Goal: Task Accomplishment & Management: Use online tool/utility

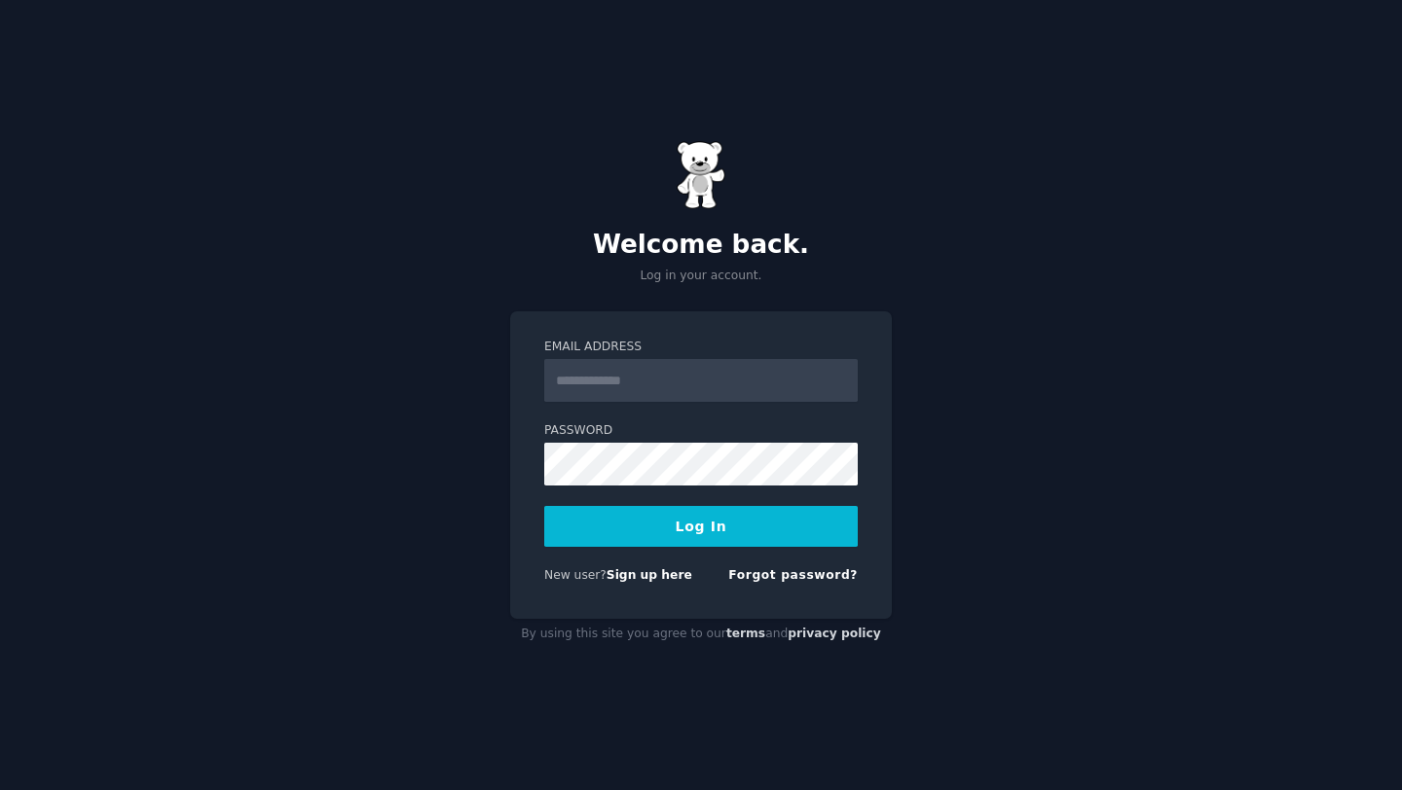
click at [657, 376] on input "Email Address" at bounding box center [700, 380] width 313 height 43
type input "**********"
click at [715, 532] on button "Log In" at bounding box center [700, 526] width 313 height 41
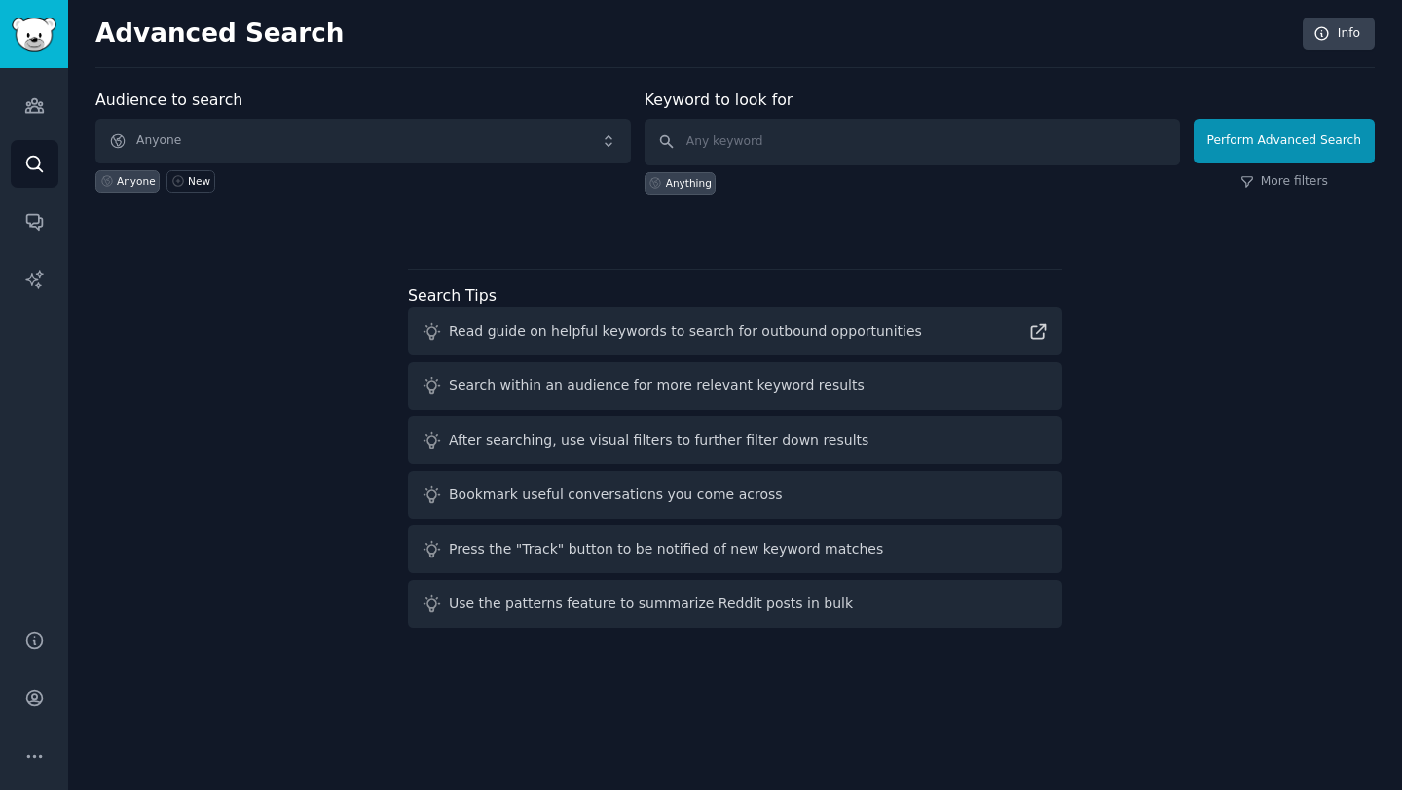
click at [559, 259] on div "Audience to search Anyone Anyone New Keyword to look for Anything Perform Advan…" at bounding box center [734, 362] width 1279 height 547
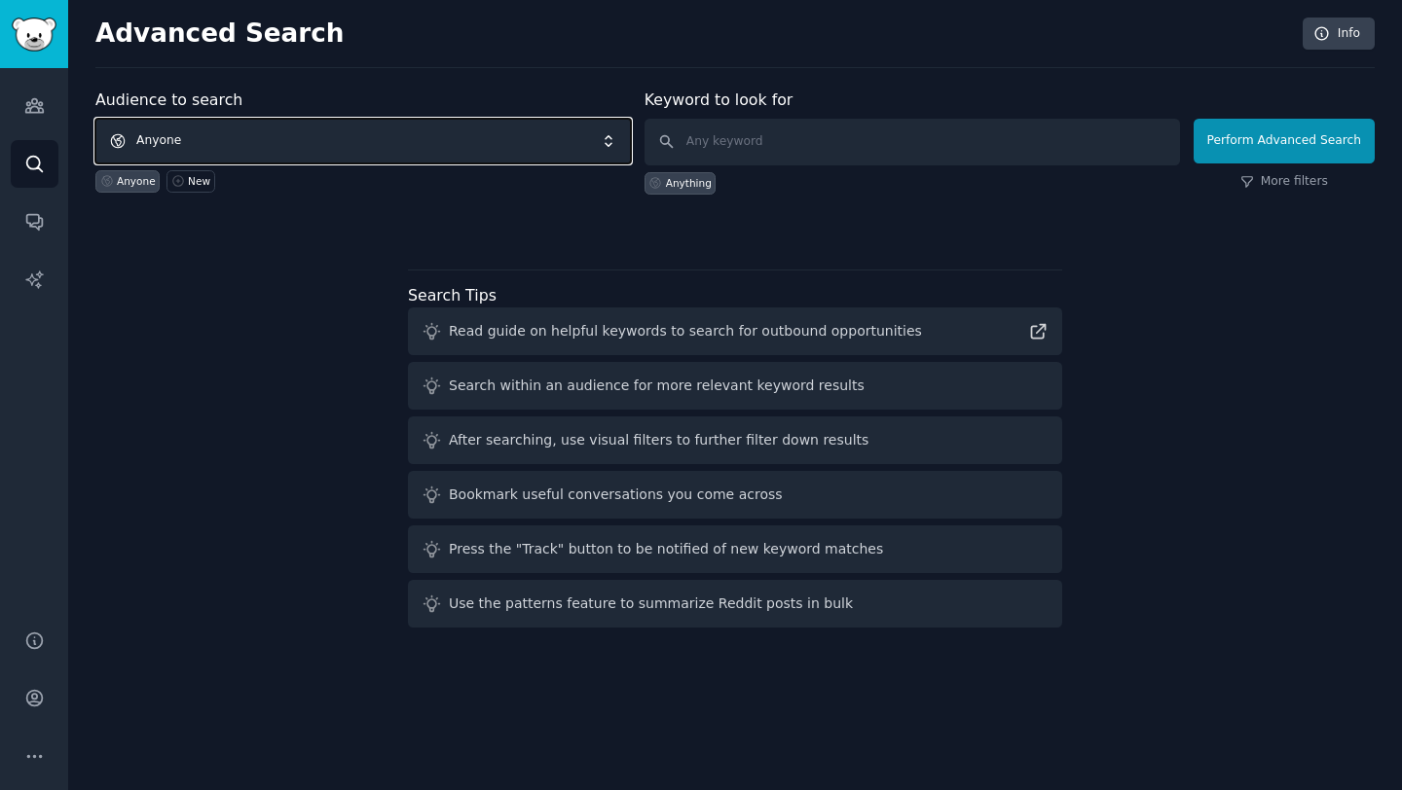
click at [530, 123] on span "Anyone" at bounding box center [362, 141] width 535 height 45
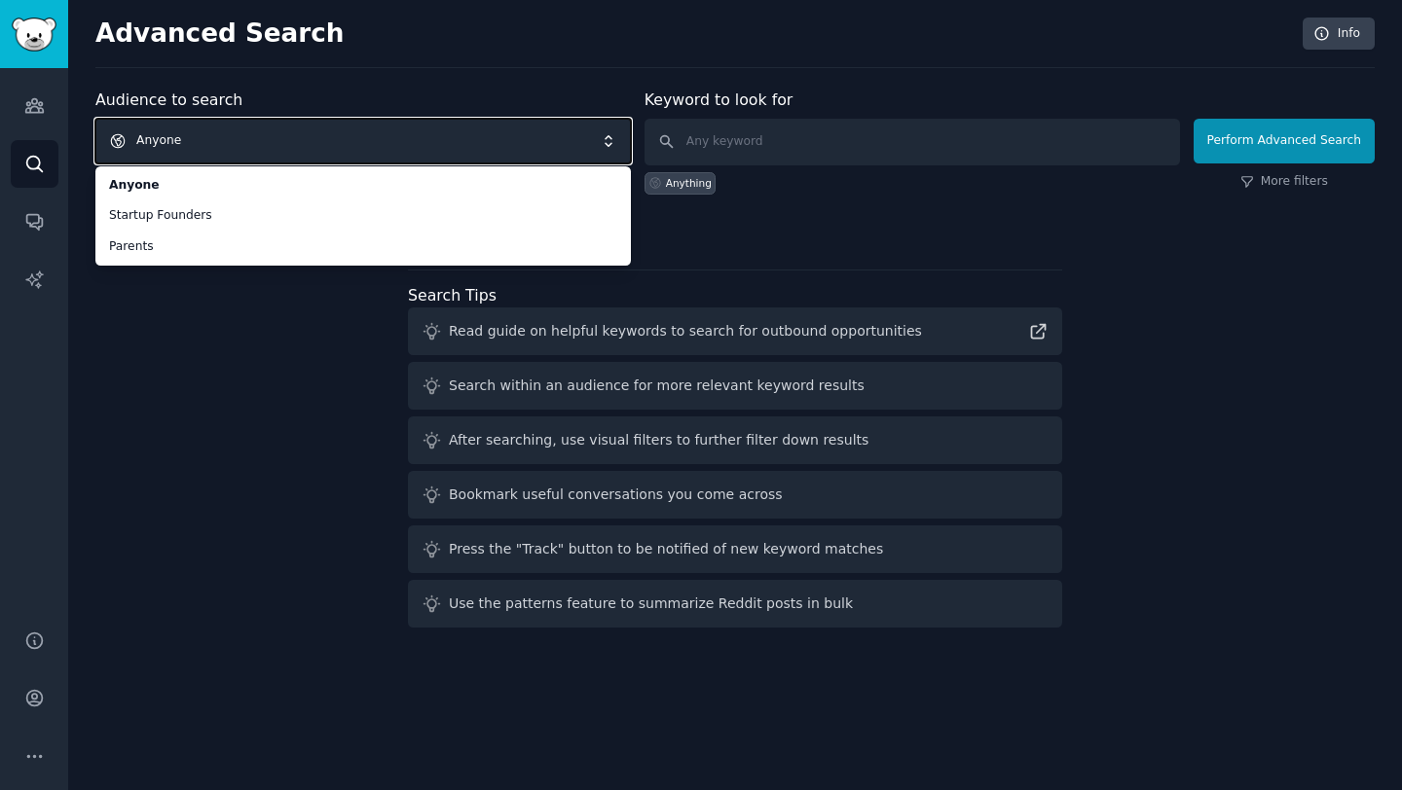
click at [707, 240] on div "Audience to search Anyone Anyone Startup Founders Parents Anyone New Keyword to…" at bounding box center [734, 362] width 1279 height 547
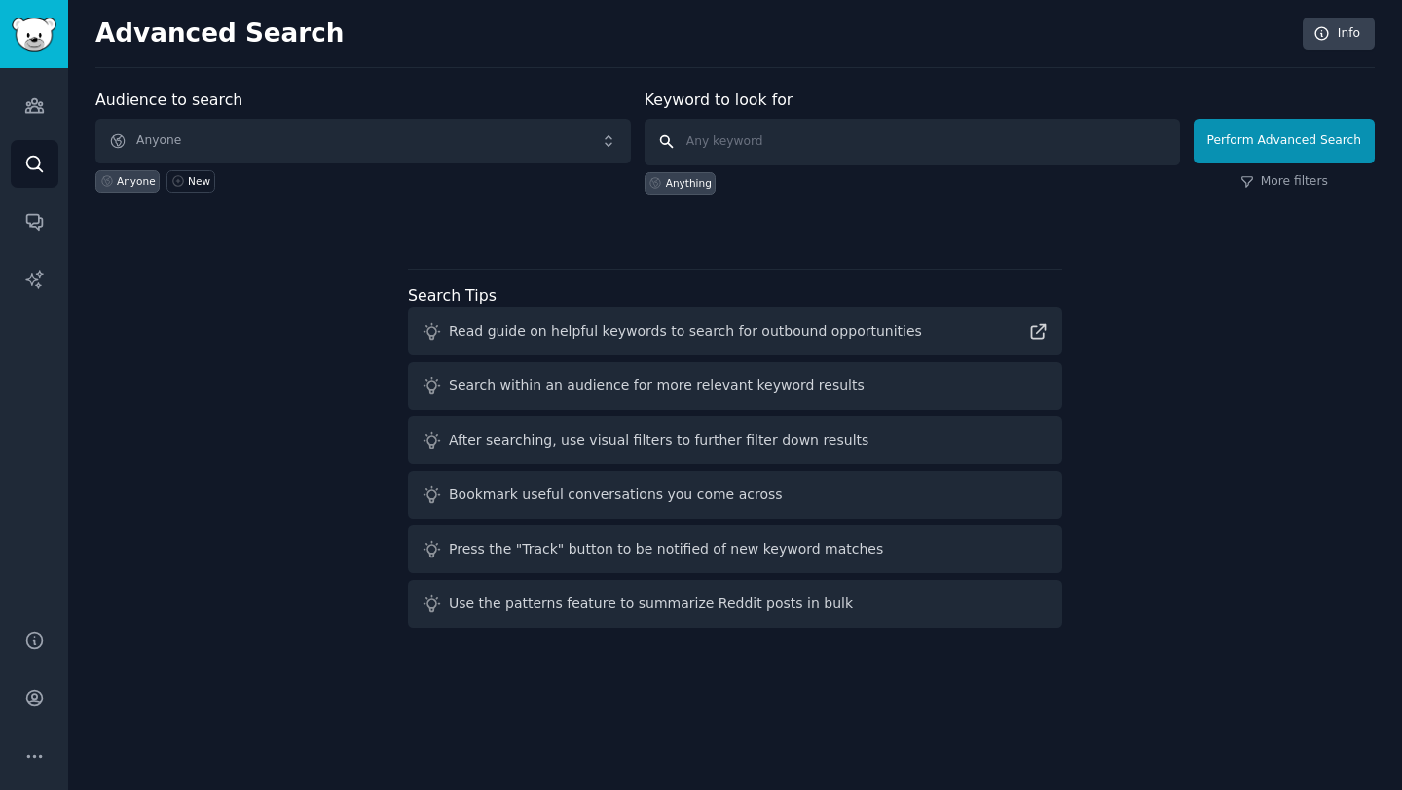
click at [748, 149] on input "text" at bounding box center [911, 142] width 535 height 47
click at [915, 143] on input "text" at bounding box center [911, 142] width 535 height 47
type input "etsy alternative"
click at [1338, 154] on button "Perform Advanced Search" at bounding box center [1283, 141] width 181 height 45
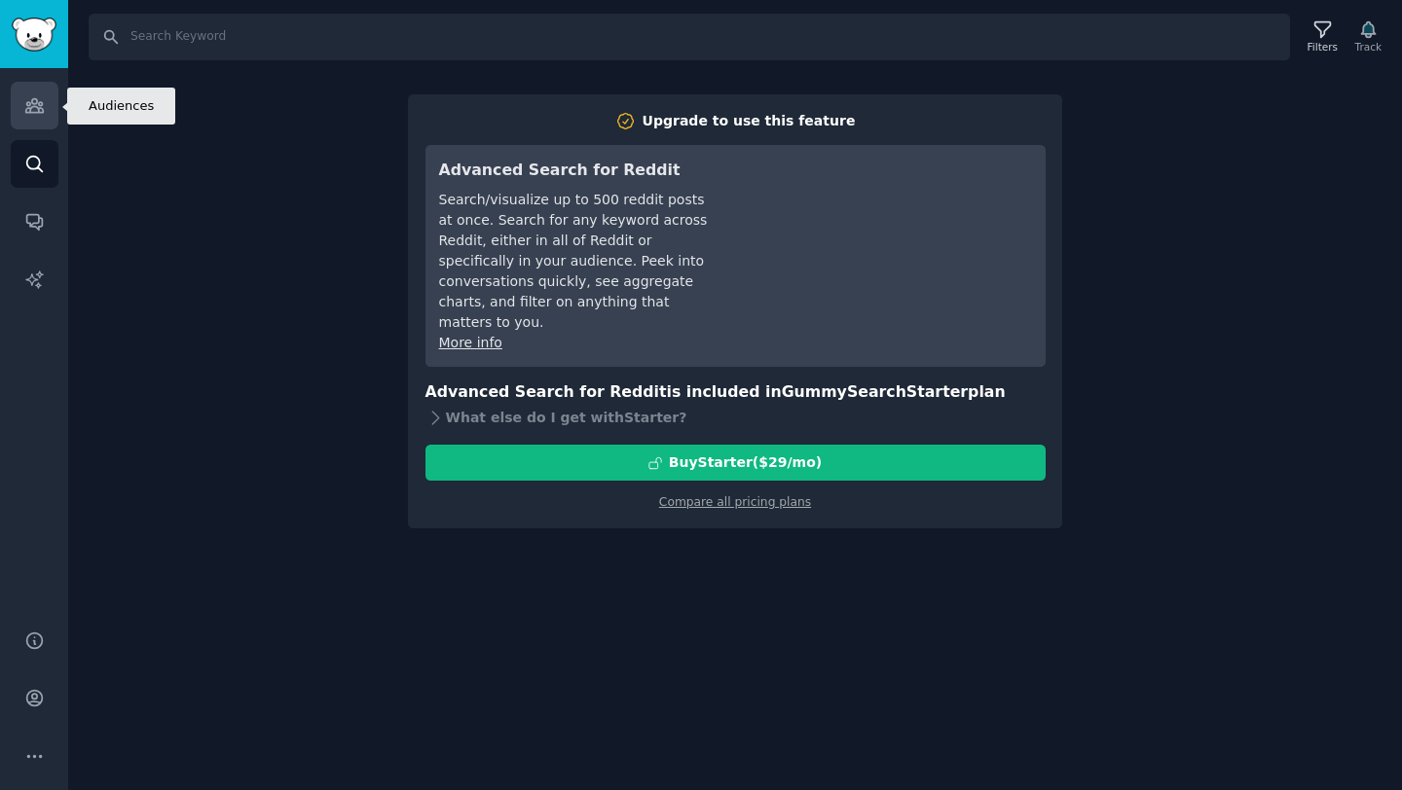
click at [40, 103] on icon "Sidebar" at bounding box center [34, 106] width 18 height 14
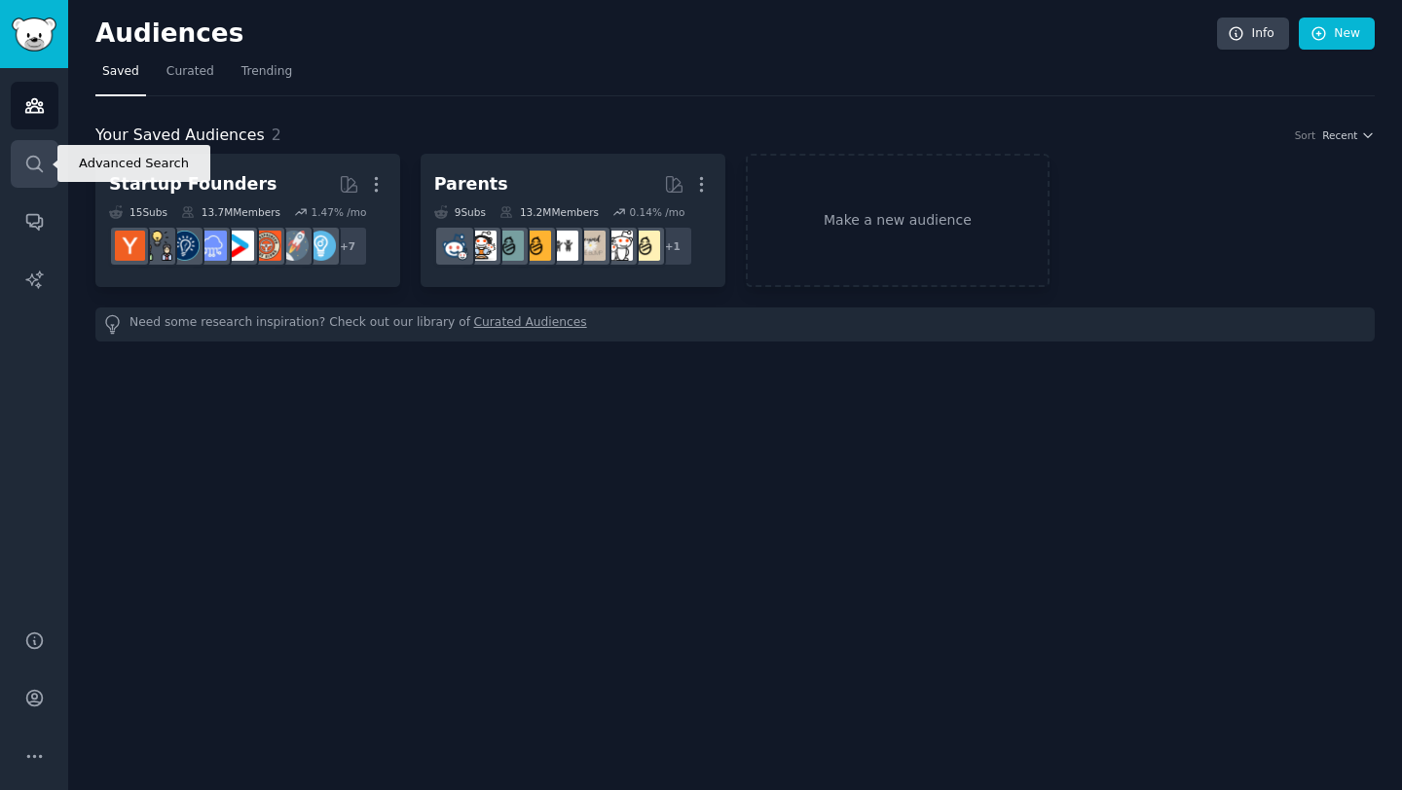
click at [49, 165] on link "Search" at bounding box center [35, 164] width 48 height 48
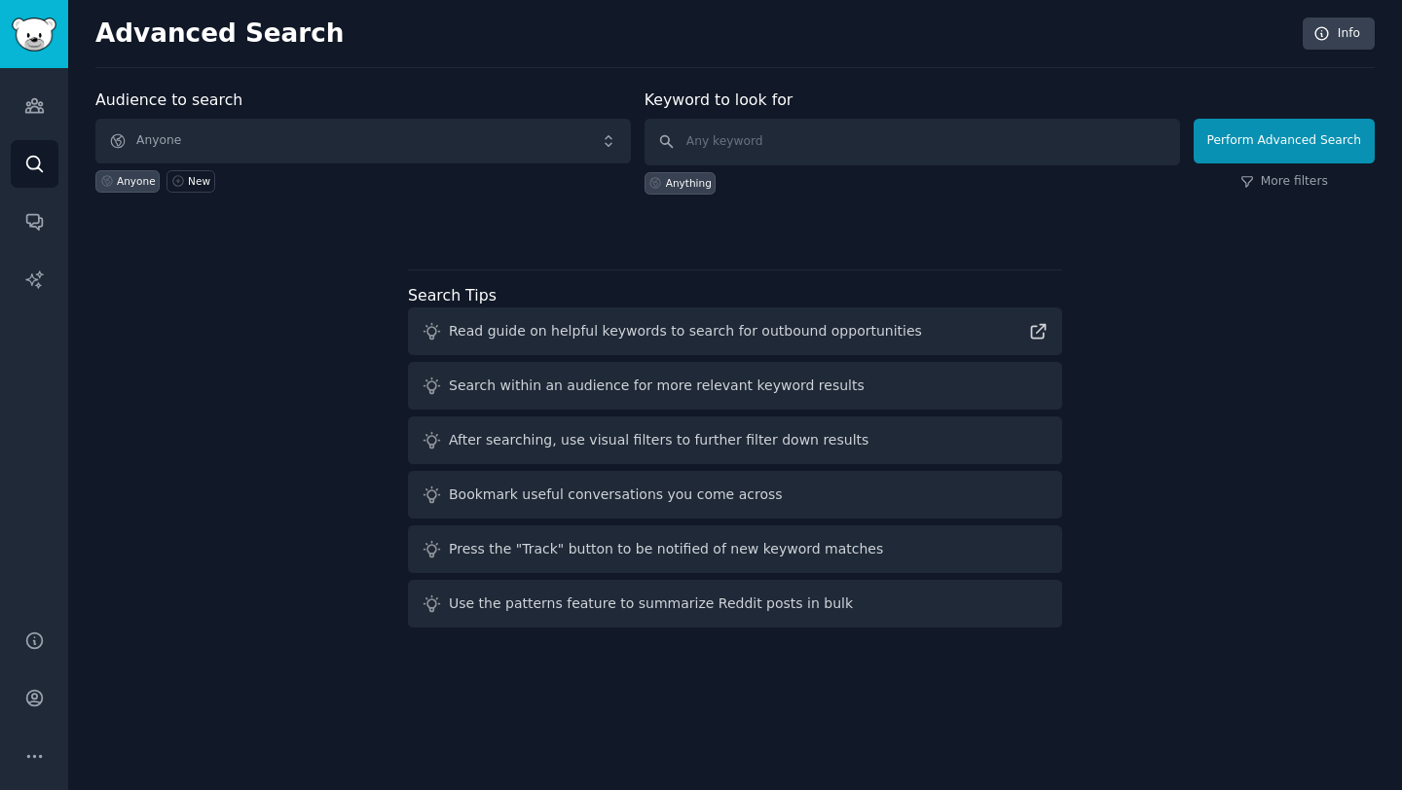
click at [303, 28] on h2 "Advanced Search" at bounding box center [693, 33] width 1196 height 31
click at [36, 111] on icon "Sidebar" at bounding box center [34, 106] width 18 height 14
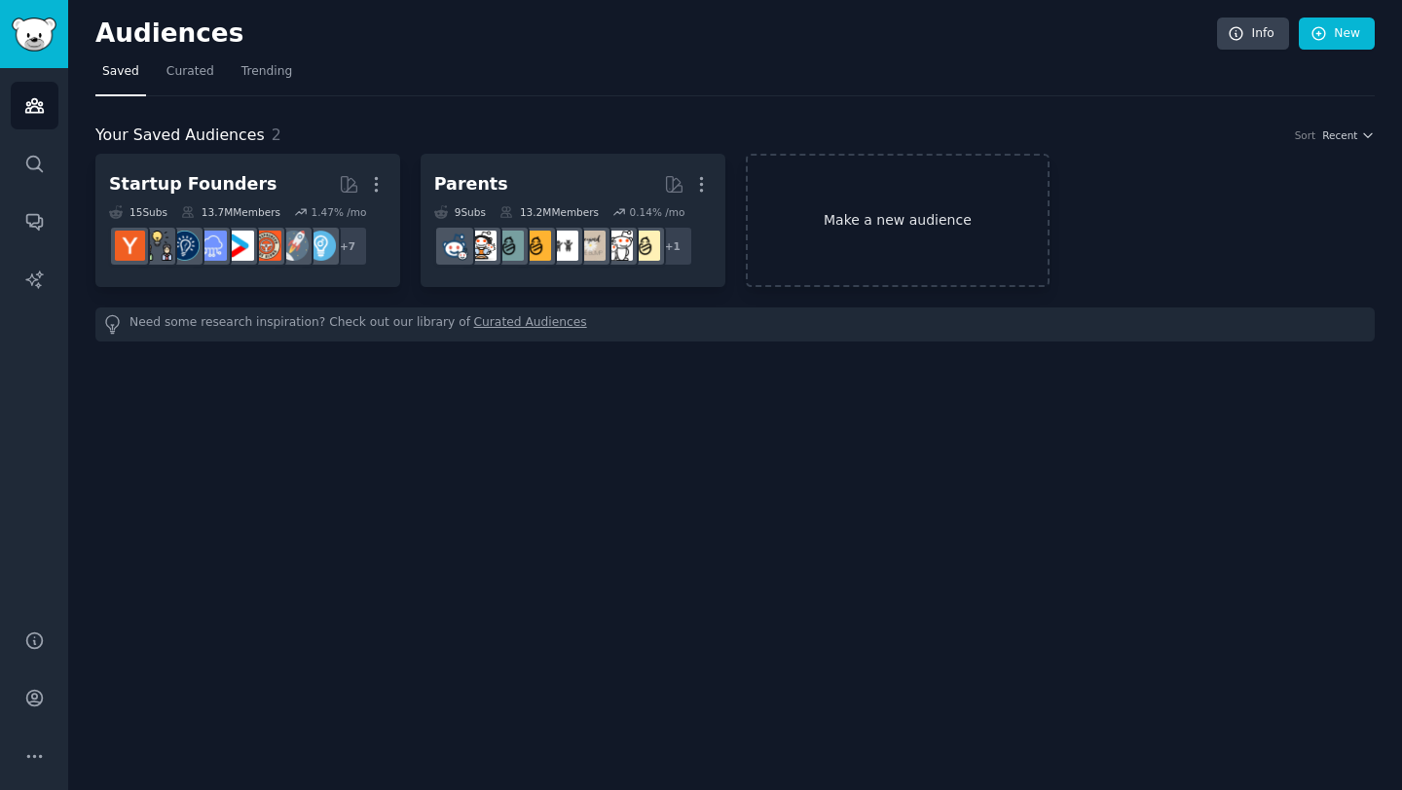
click at [842, 210] on link "Make a new audience" at bounding box center [898, 220] width 305 height 133
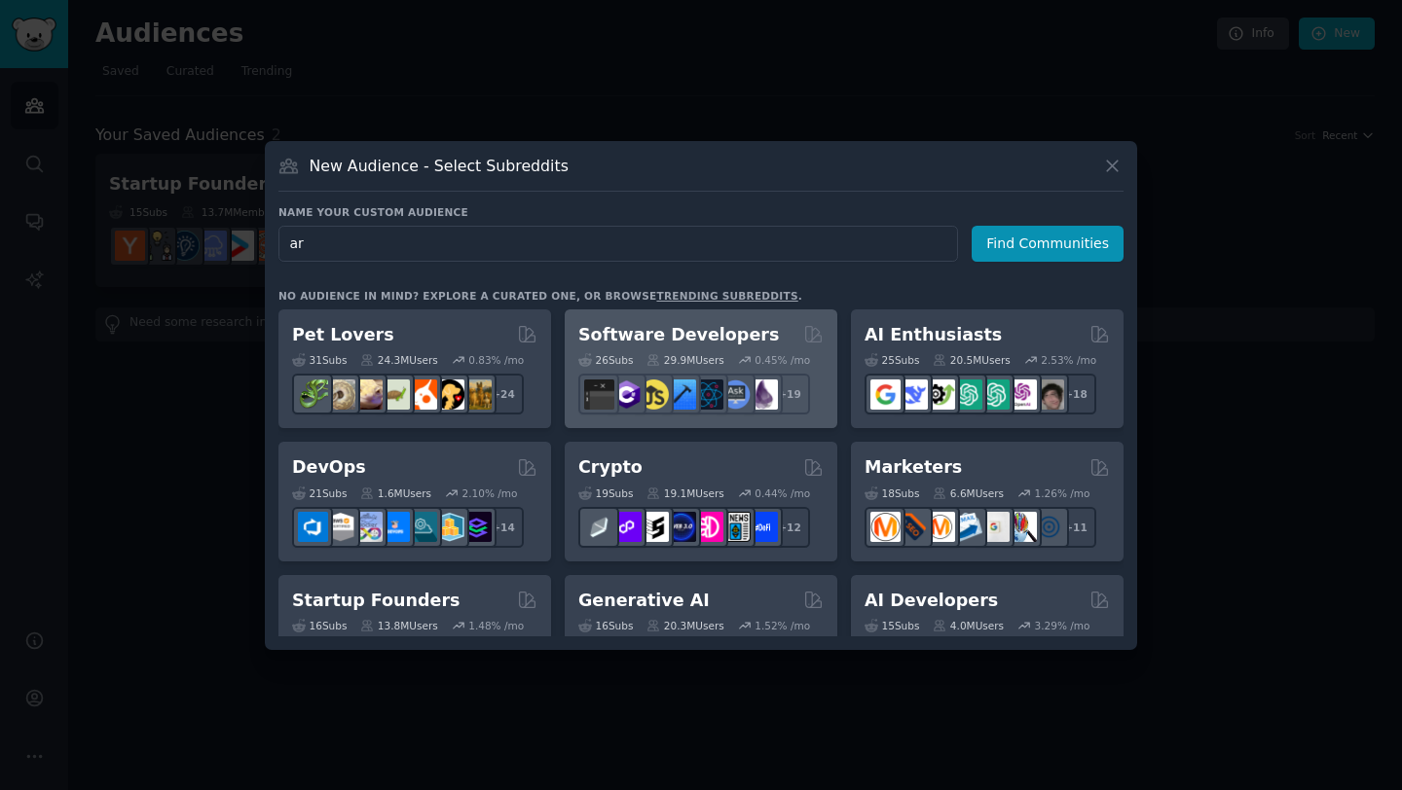
type input "a"
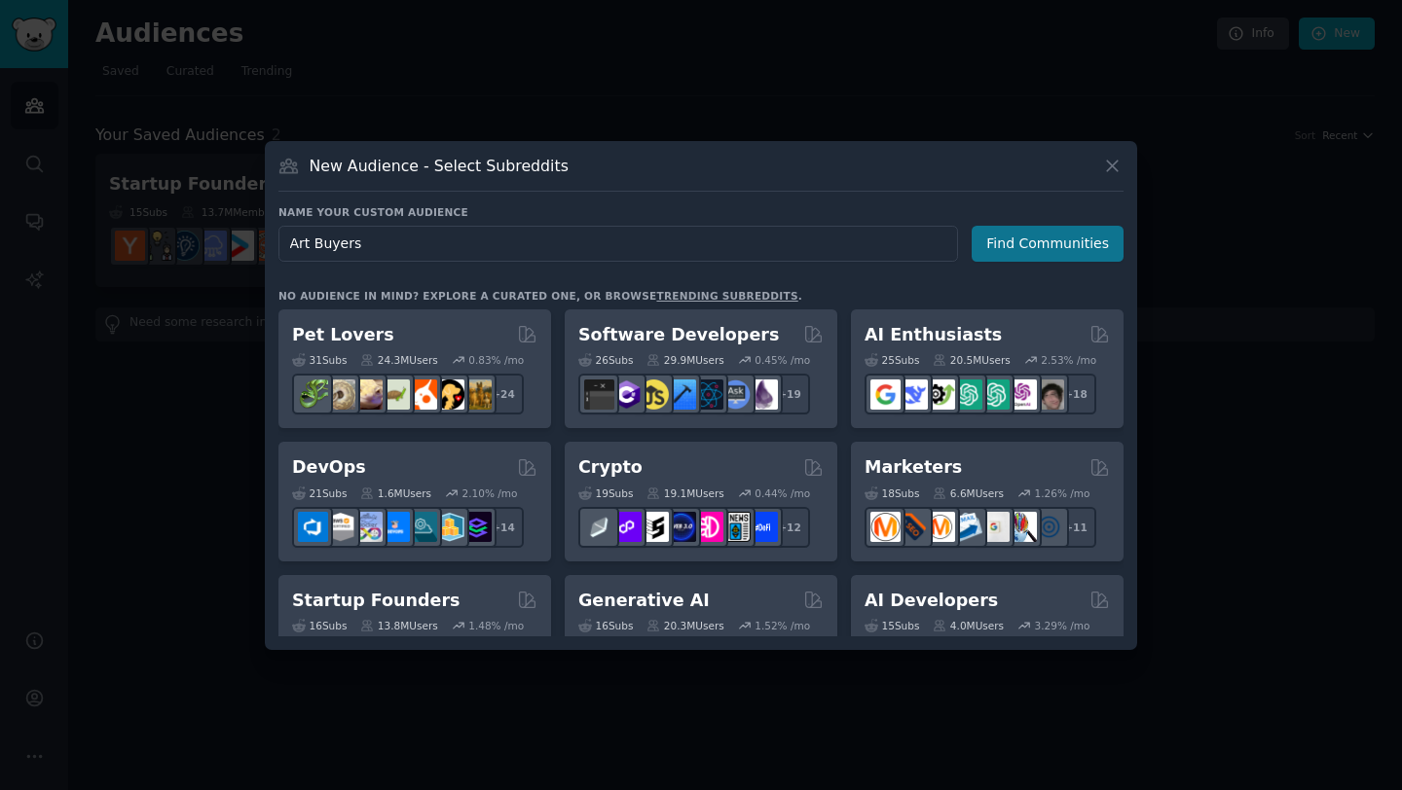
type input "Art Buyers"
click at [1082, 245] on button "Find Communities" at bounding box center [1048, 244] width 152 height 36
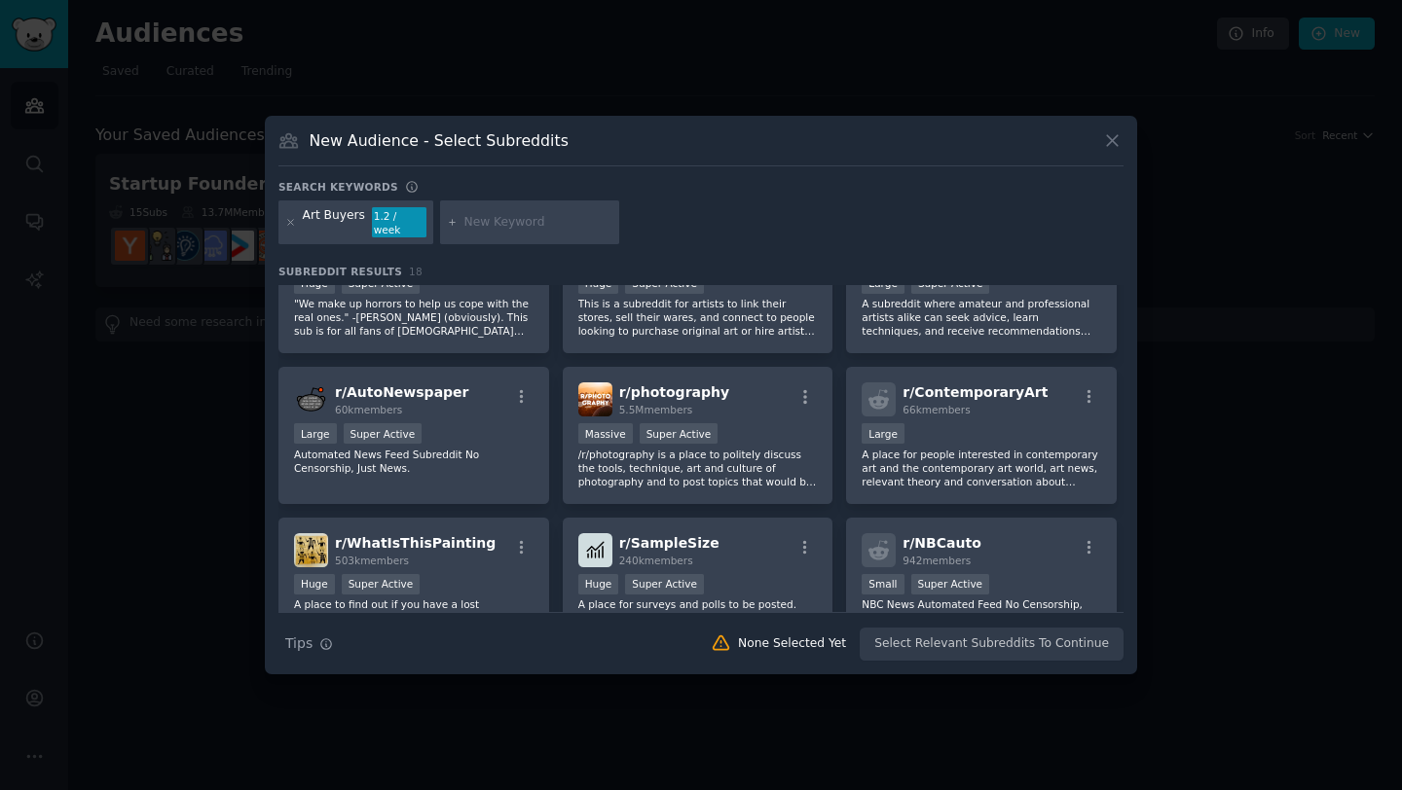
scroll to position [548, 0]
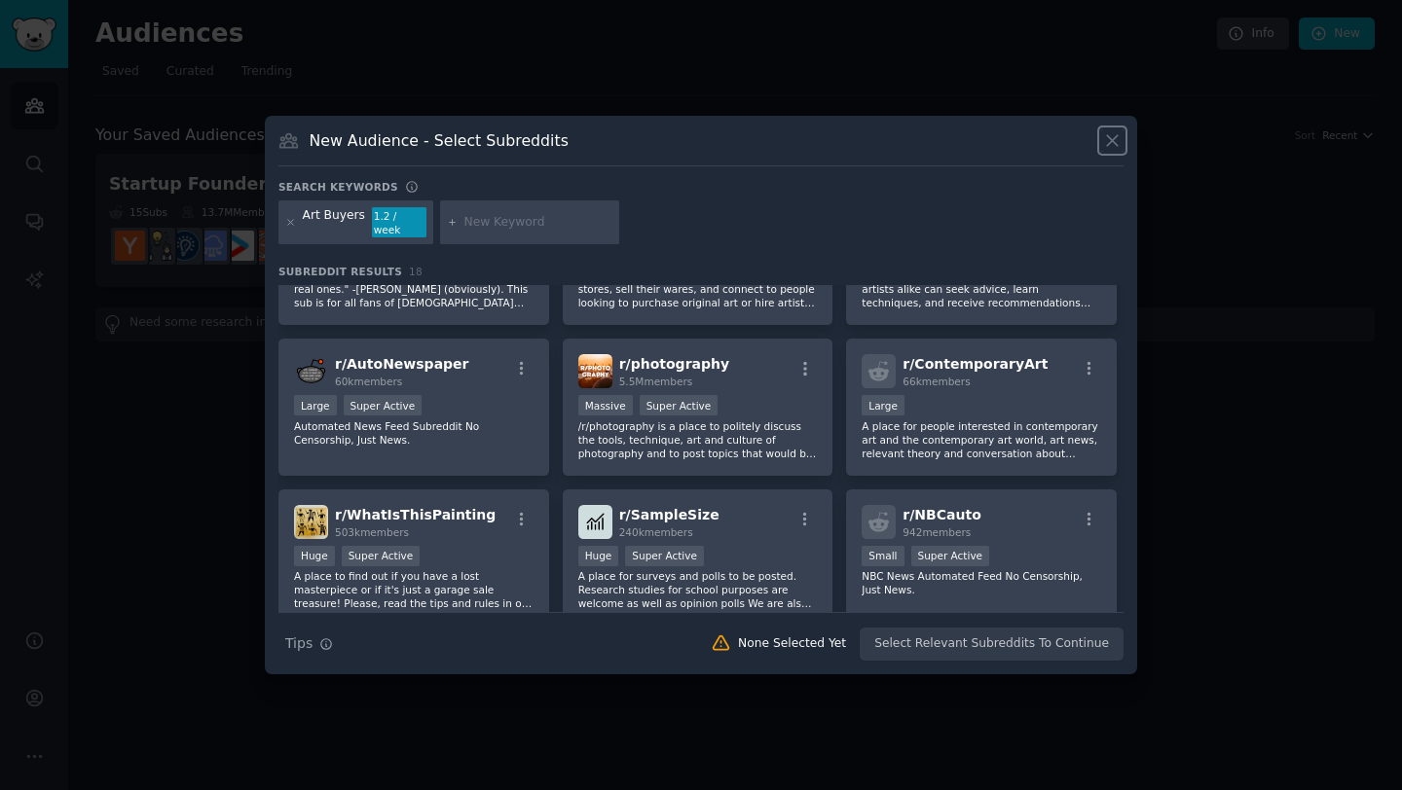
click at [1115, 147] on icon at bounding box center [1112, 140] width 20 height 20
